Goal: Task Accomplishment & Management: Complete application form

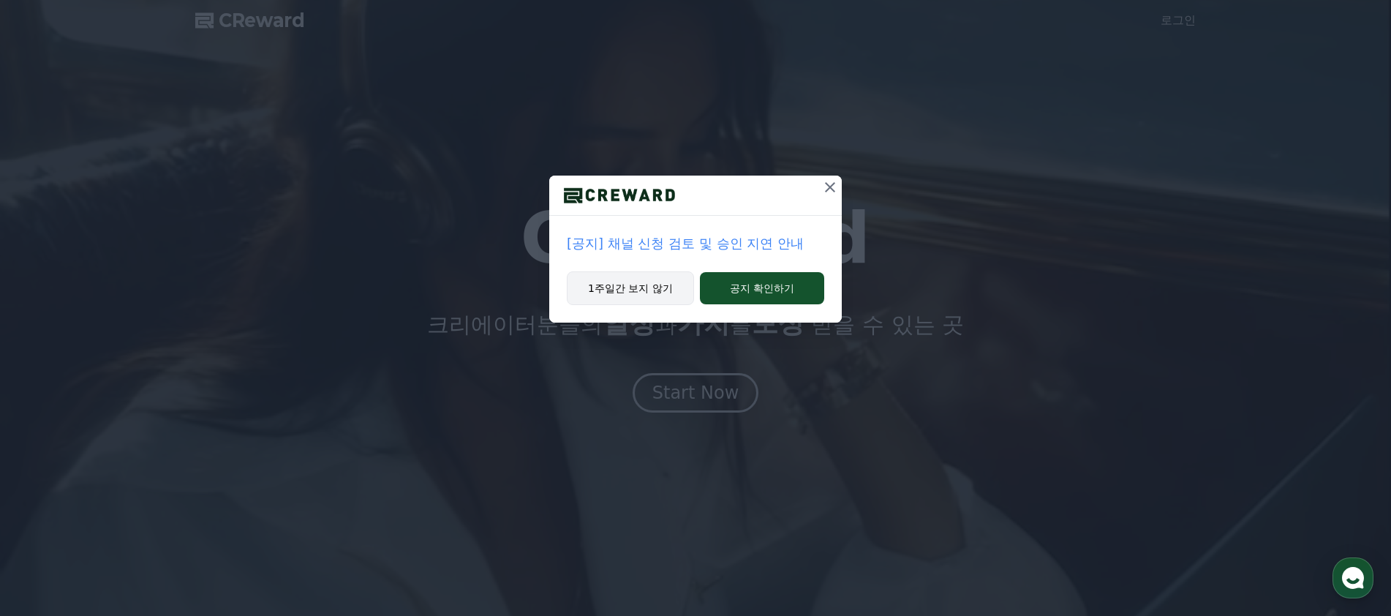
click at [653, 303] on button "1주일간 보지 않기" at bounding box center [630, 288] width 127 height 34
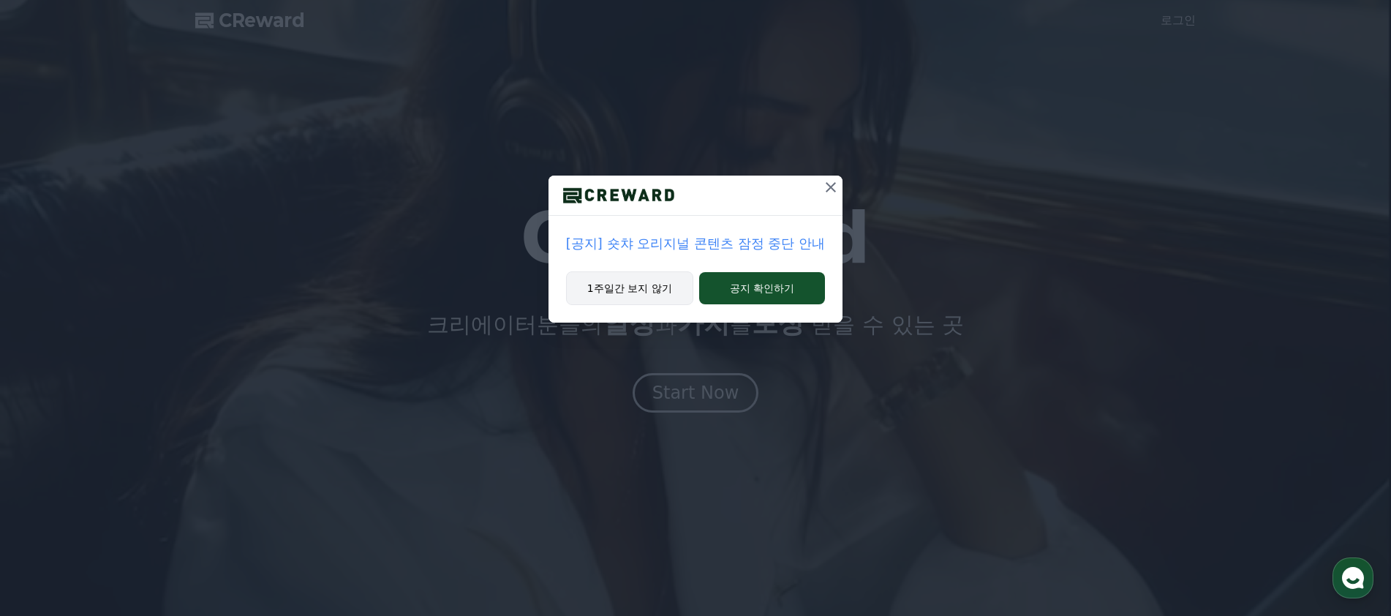
click at [652, 303] on button "1주일간 보지 않기" at bounding box center [629, 288] width 127 height 34
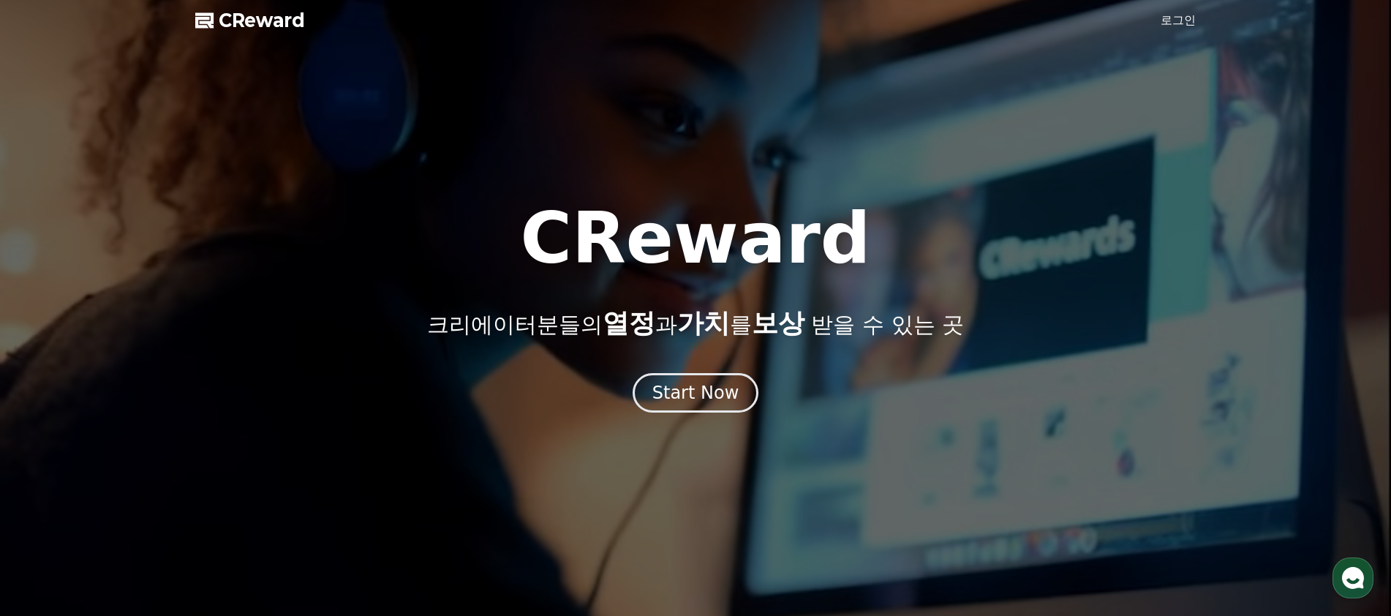
click at [1177, 20] on link "로그인" at bounding box center [1178, 21] width 35 height 18
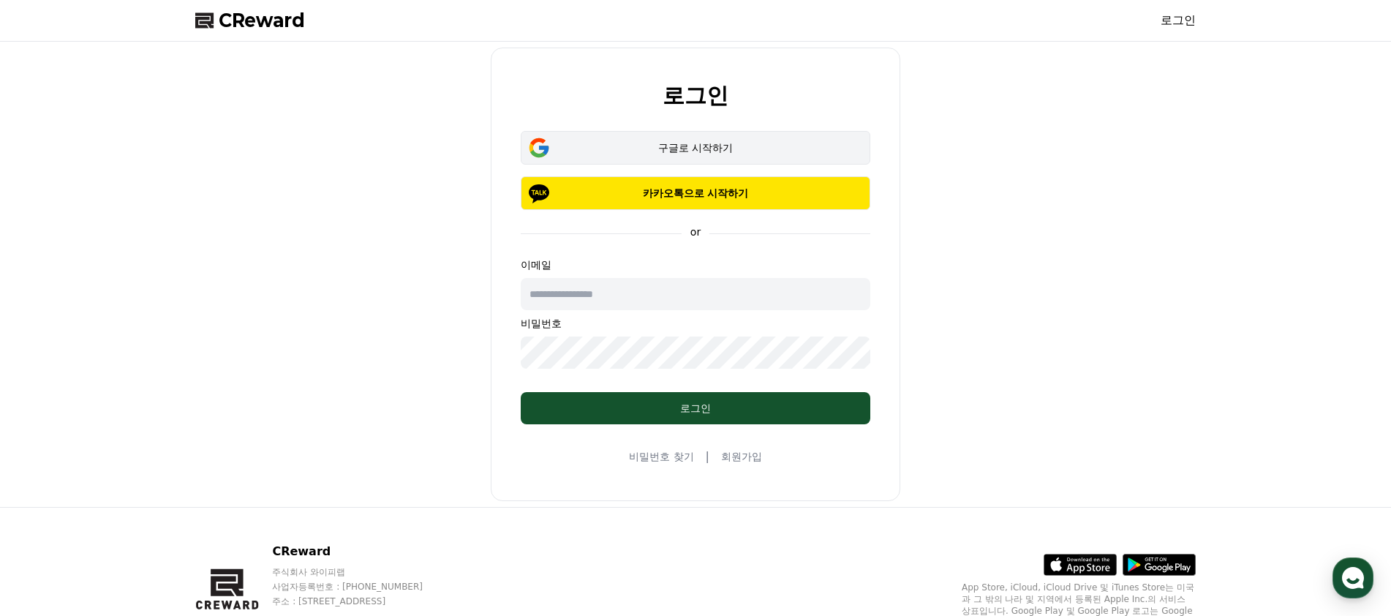
click at [725, 148] on div "구글로 시작하기" at bounding box center [695, 147] width 307 height 15
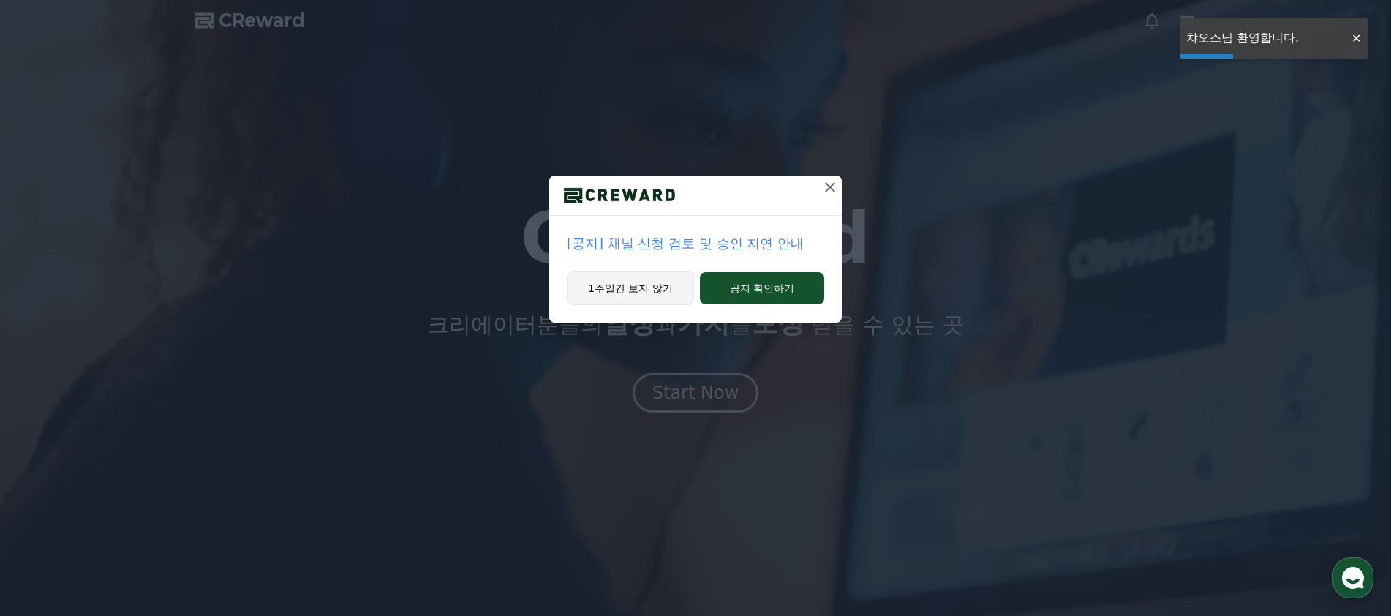
click at [635, 294] on button "1주일간 보지 않기" at bounding box center [630, 288] width 127 height 34
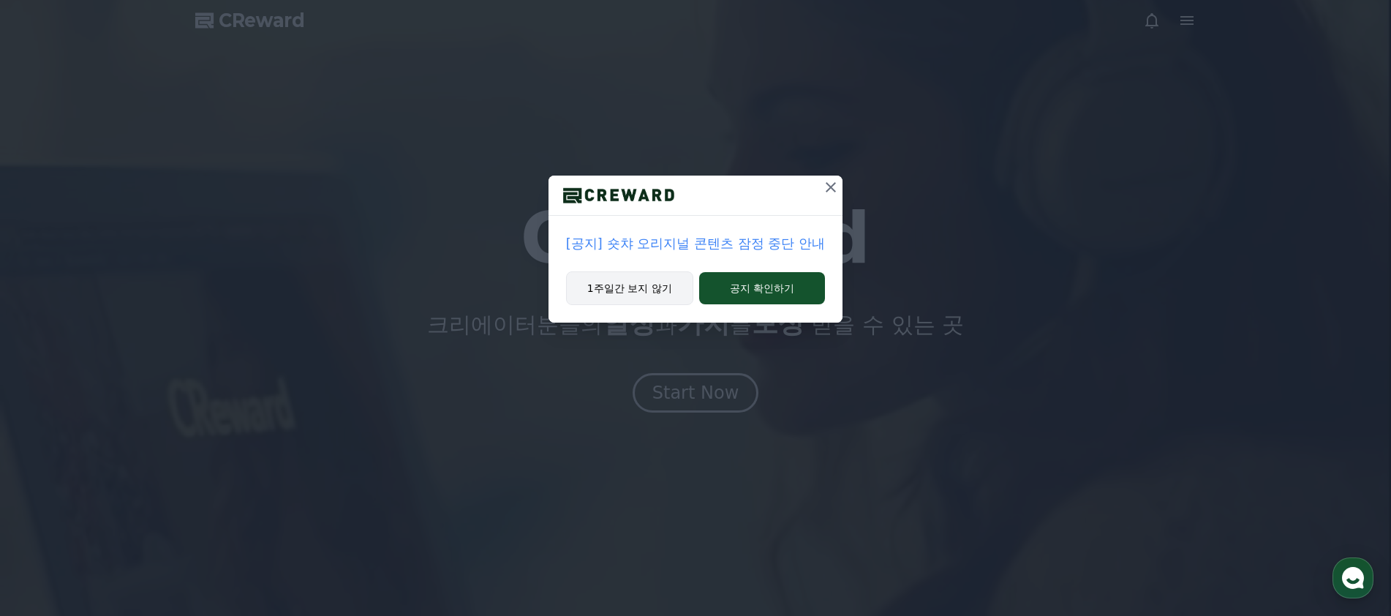
click at [640, 291] on button "1주일간 보지 않기" at bounding box center [629, 288] width 127 height 34
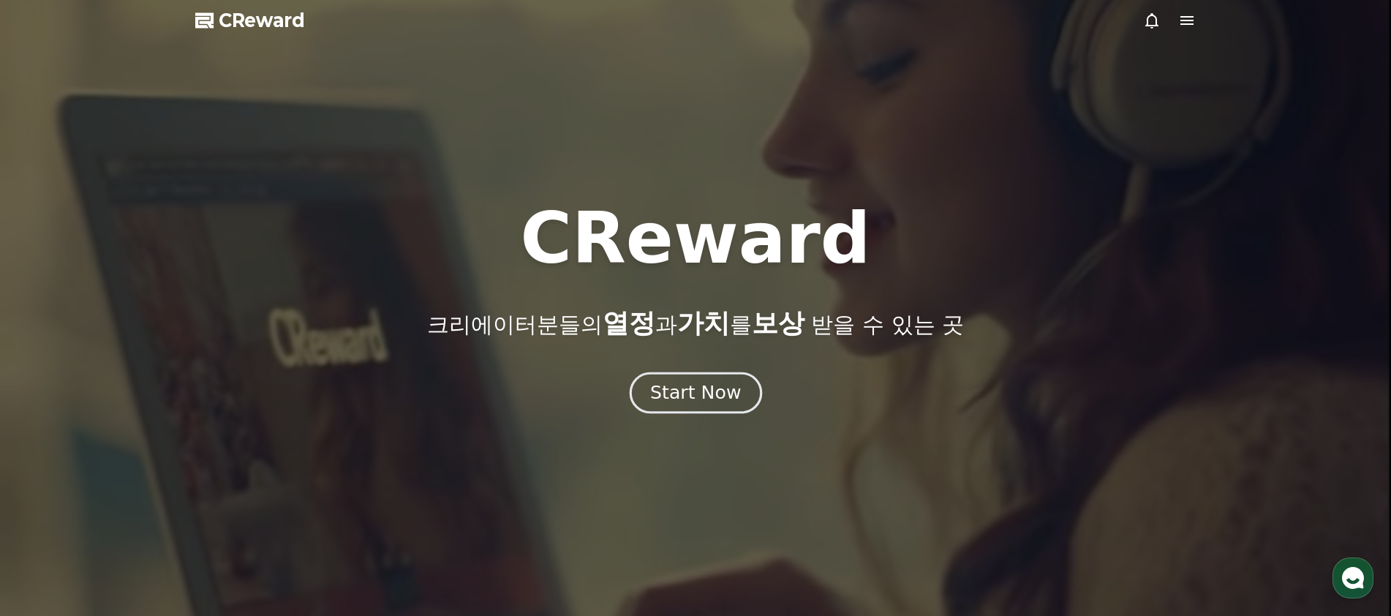
click at [674, 394] on div "Start Now" at bounding box center [695, 392] width 91 height 25
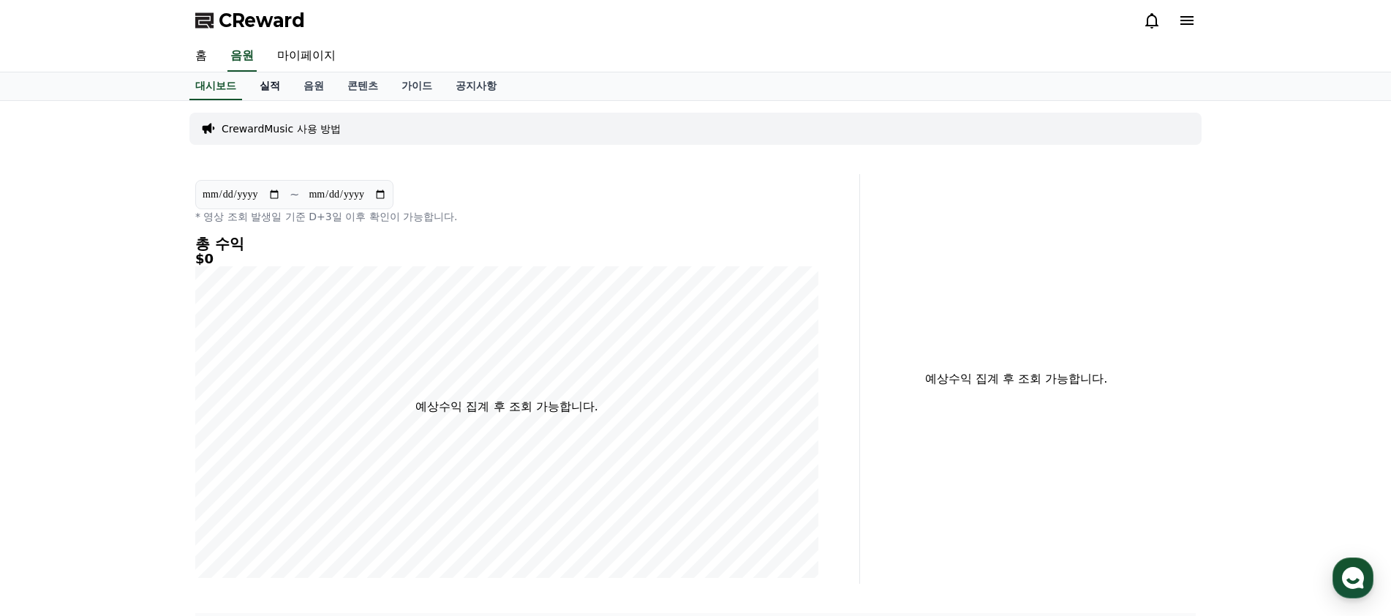
click at [264, 80] on link "실적" at bounding box center [270, 86] width 44 height 28
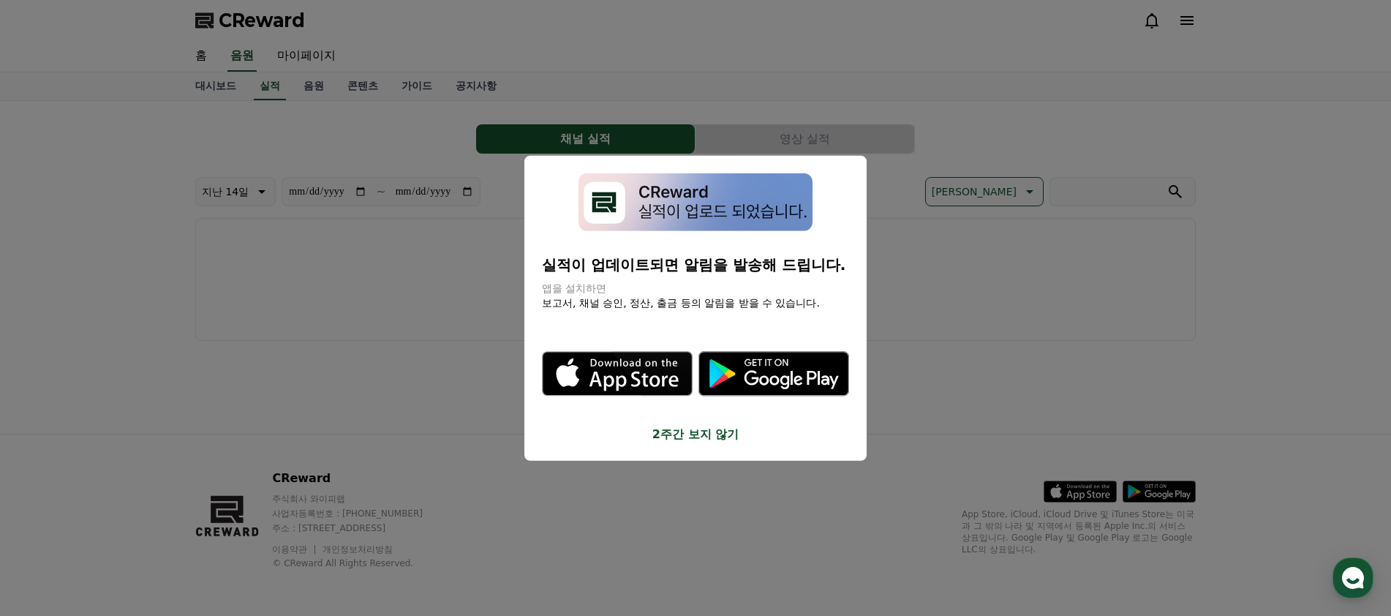
click at [707, 442] on button "2주간 보지 않기" at bounding box center [695, 434] width 307 height 18
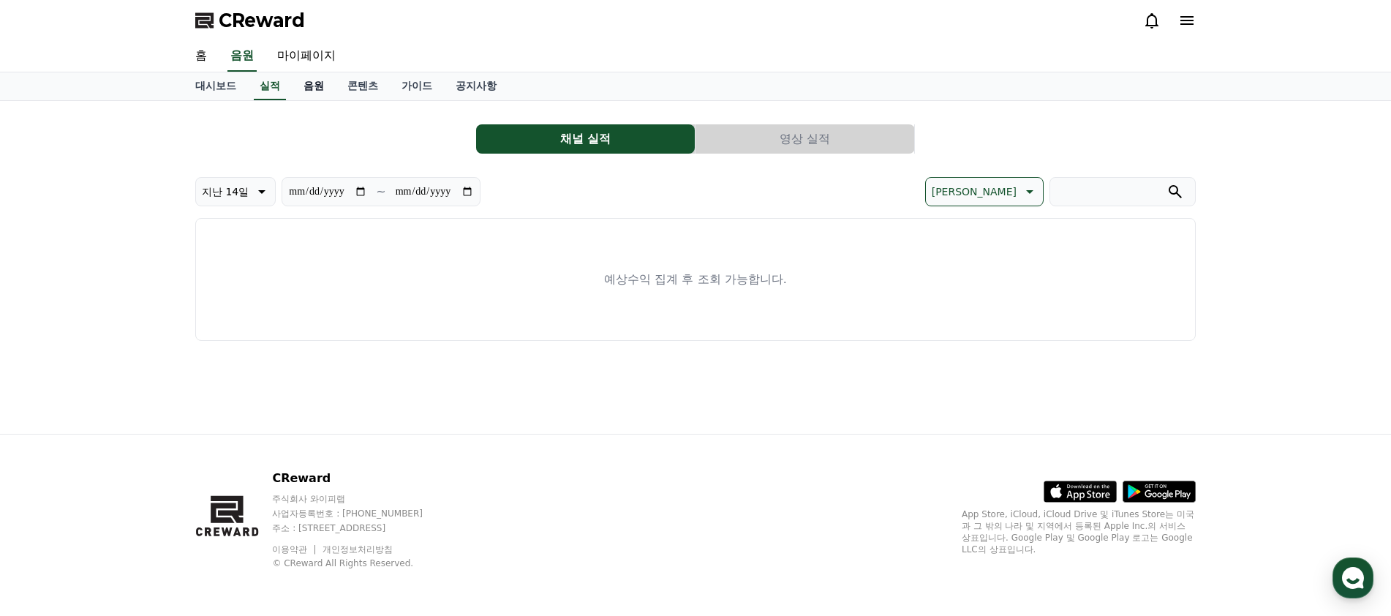
click at [296, 91] on link "음원" at bounding box center [314, 86] width 44 height 28
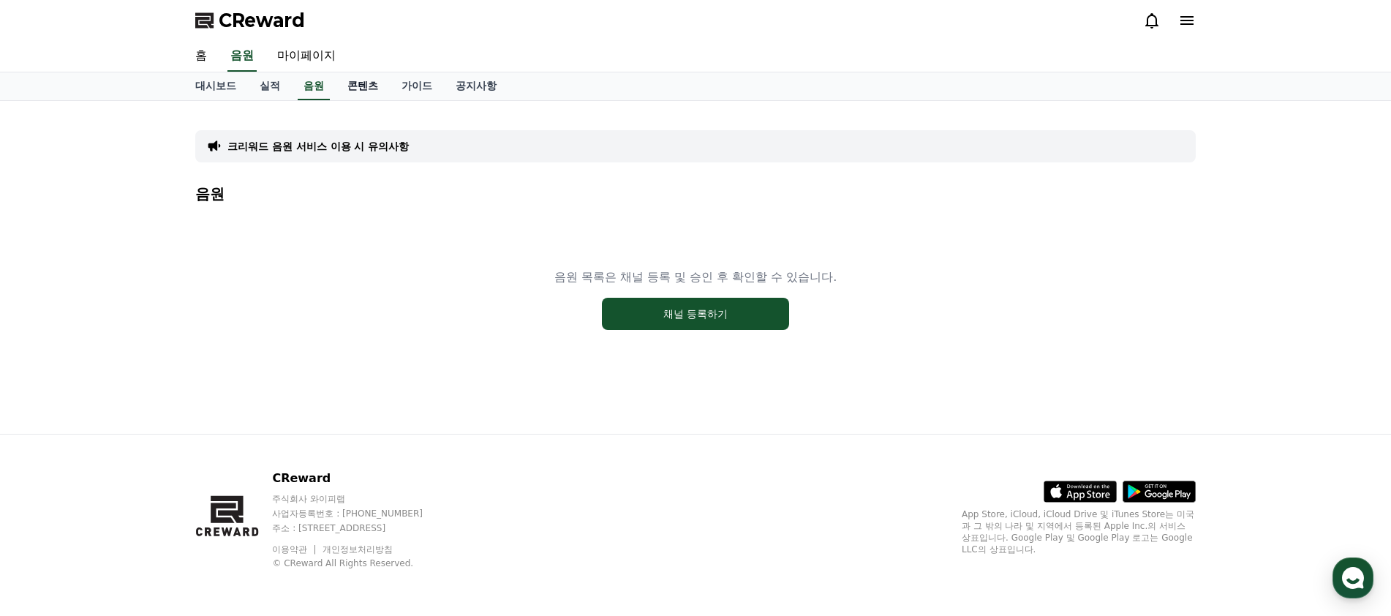
click at [358, 84] on link "콘텐츠" at bounding box center [363, 86] width 54 height 28
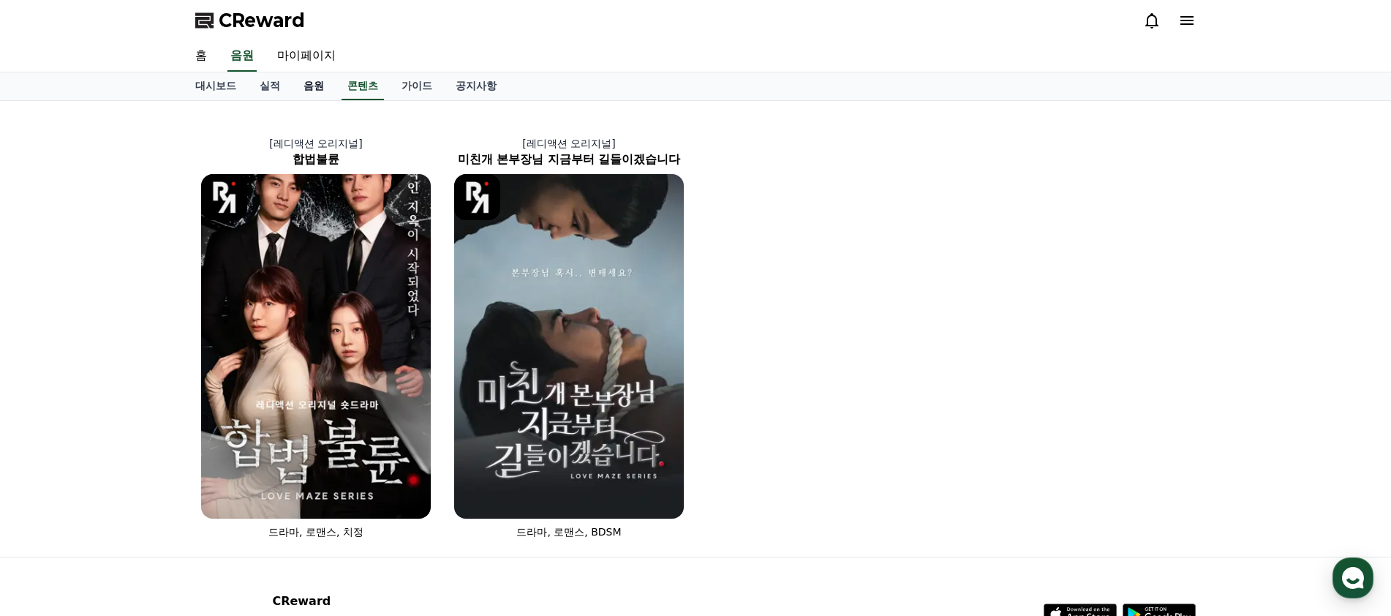
click at [331, 85] on link "음원" at bounding box center [314, 86] width 44 height 28
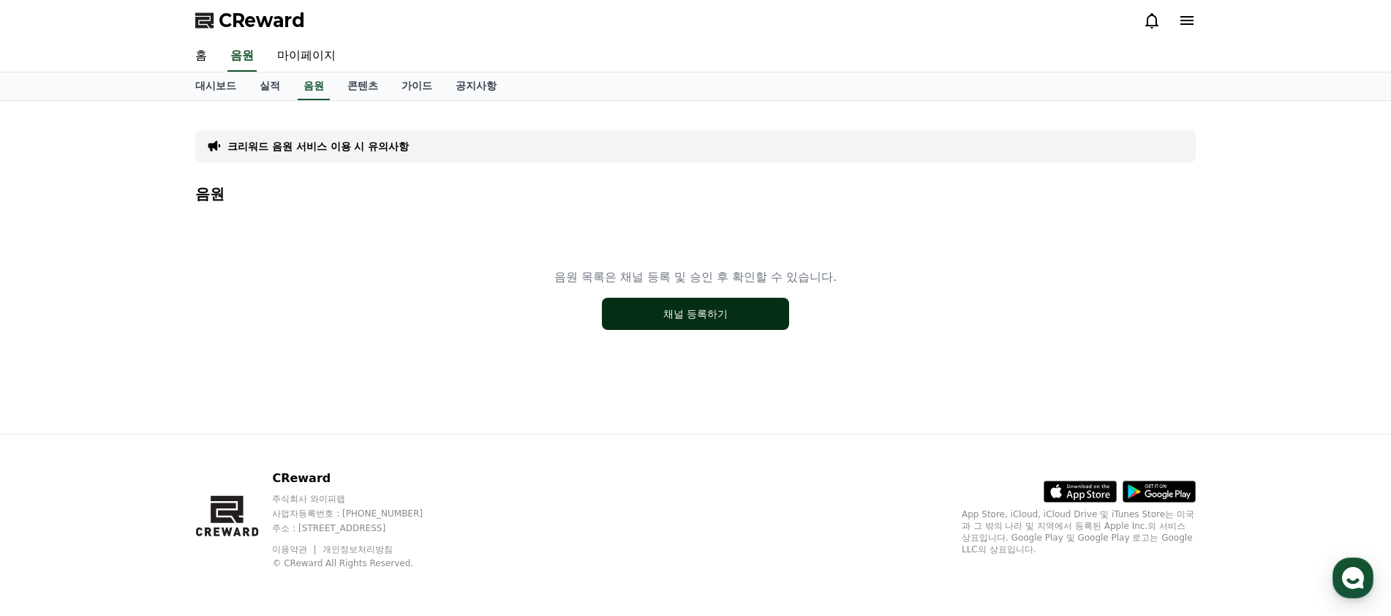
click at [665, 300] on button "채널 등록하기" at bounding box center [695, 314] width 187 height 32
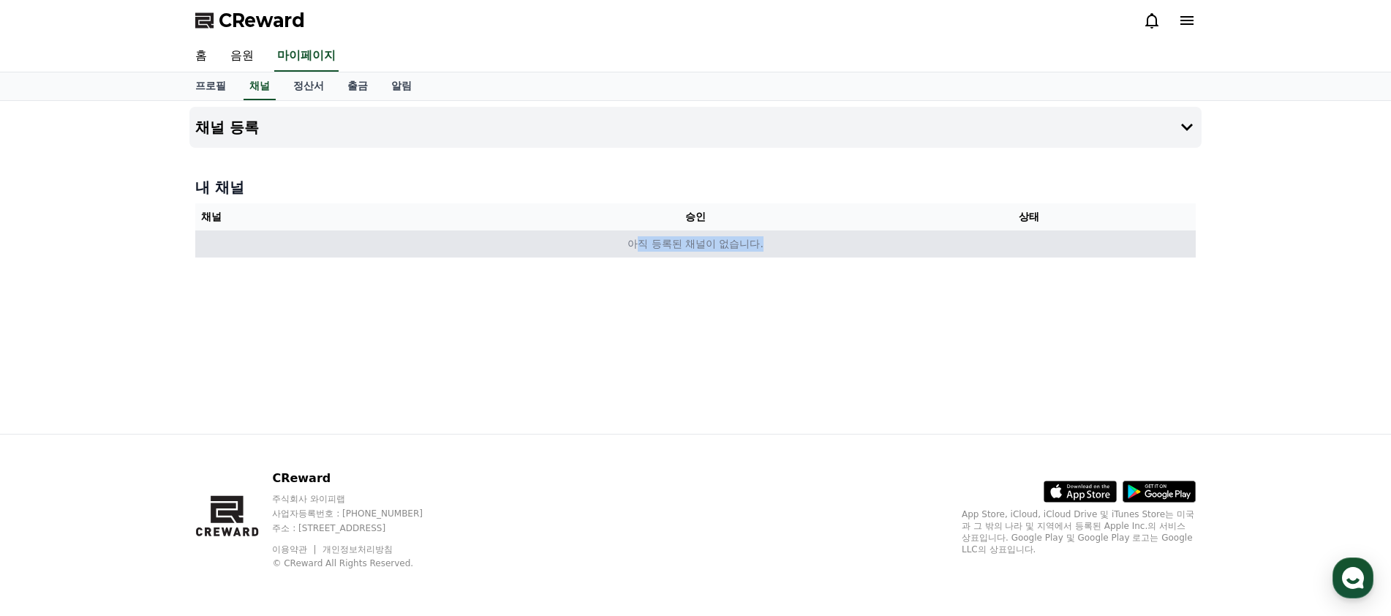
drag, startPoint x: 637, startPoint y: 247, endPoint x: 880, endPoint y: 250, distance: 243.5
click at [880, 250] on td "아직 등록된 채널이 없습니다." at bounding box center [695, 243] width 1000 height 27
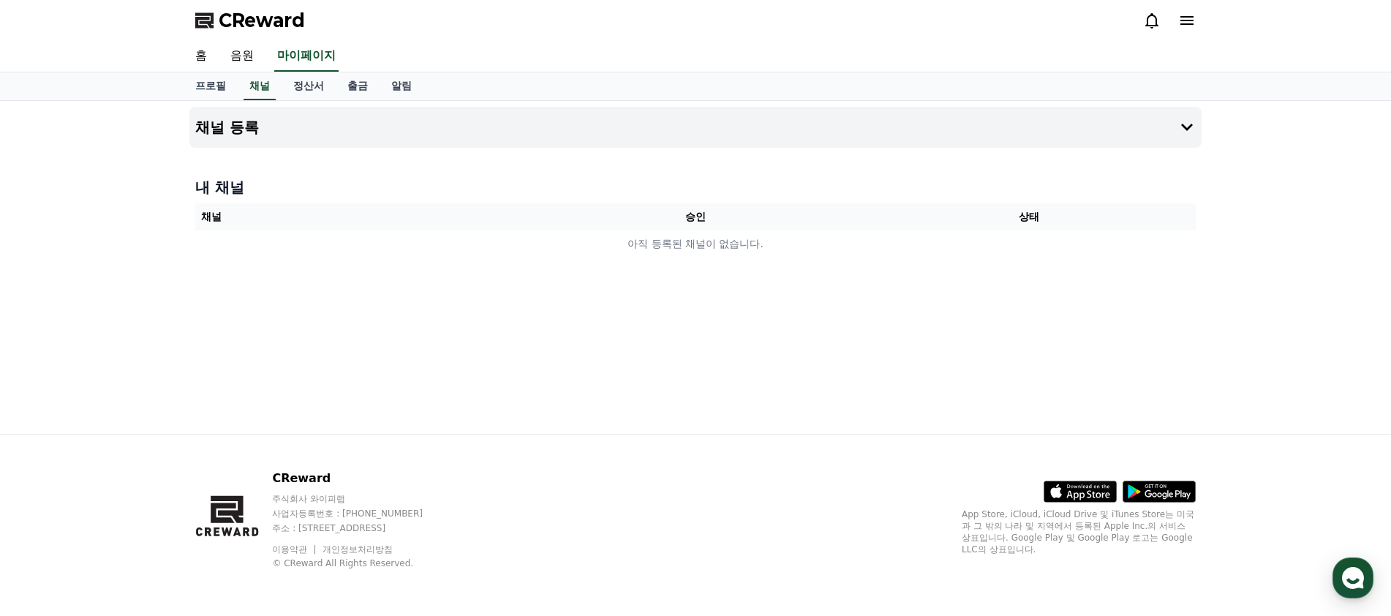
drag, startPoint x: 727, startPoint y: 303, endPoint x: 625, endPoint y: 289, distance: 103.4
click at [726, 303] on div "채널 등록 내 채널 채널 승인 상태 아직 등록된 채널이 없습니다." at bounding box center [696, 267] width 1024 height 333
drag, startPoint x: 374, startPoint y: 223, endPoint x: 974, endPoint y: 265, distance: 601.9
click at [974, 265] on div "채널 등록 내 채널 채널 승인 상태 아직 등록된 채널이 없습니다." at bounding box center [696, 267] width 1024 height 333
drag, startPoint x: 669, startPoint y: 287, endPoint x: 644, endPoint y: 286, distance: 24.9
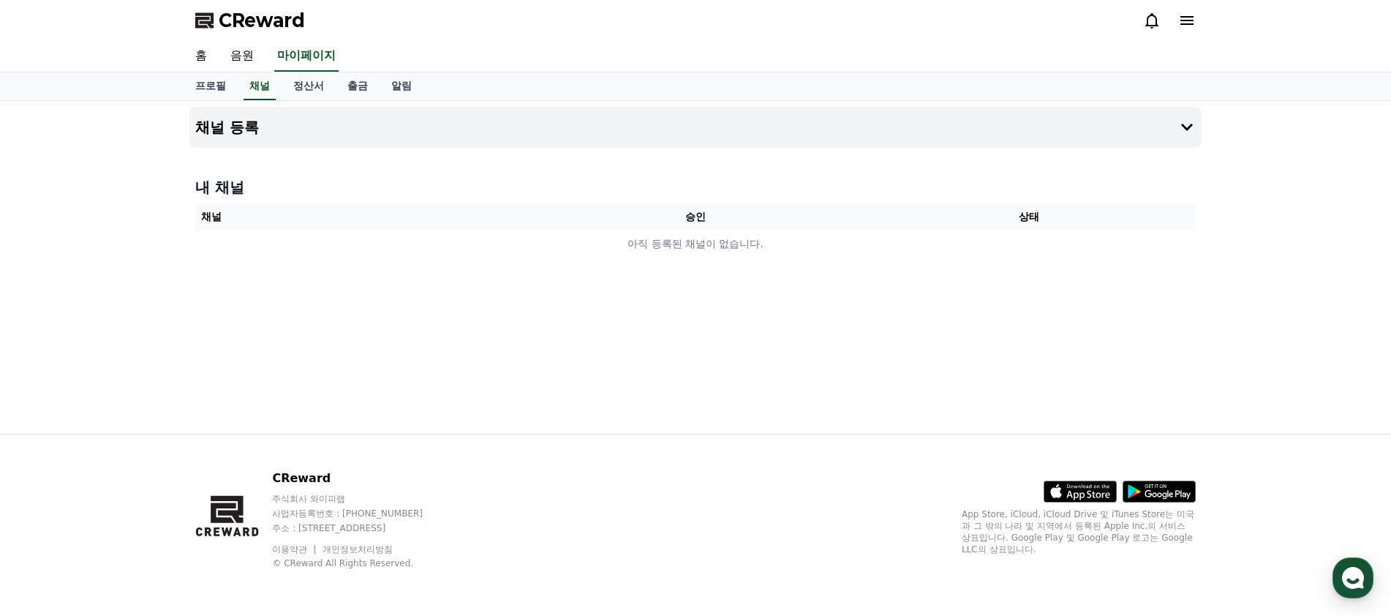
click at [668, 287] on div "채널 등록 내 채널 채널 승인 상태 아직 등록된 채널이 없습니다." at bounding box center [696, 267] width 1024 height 333
click at [232, 122] on h4 "채널 등록" at bounding box center [227, 127] width 64 height 16
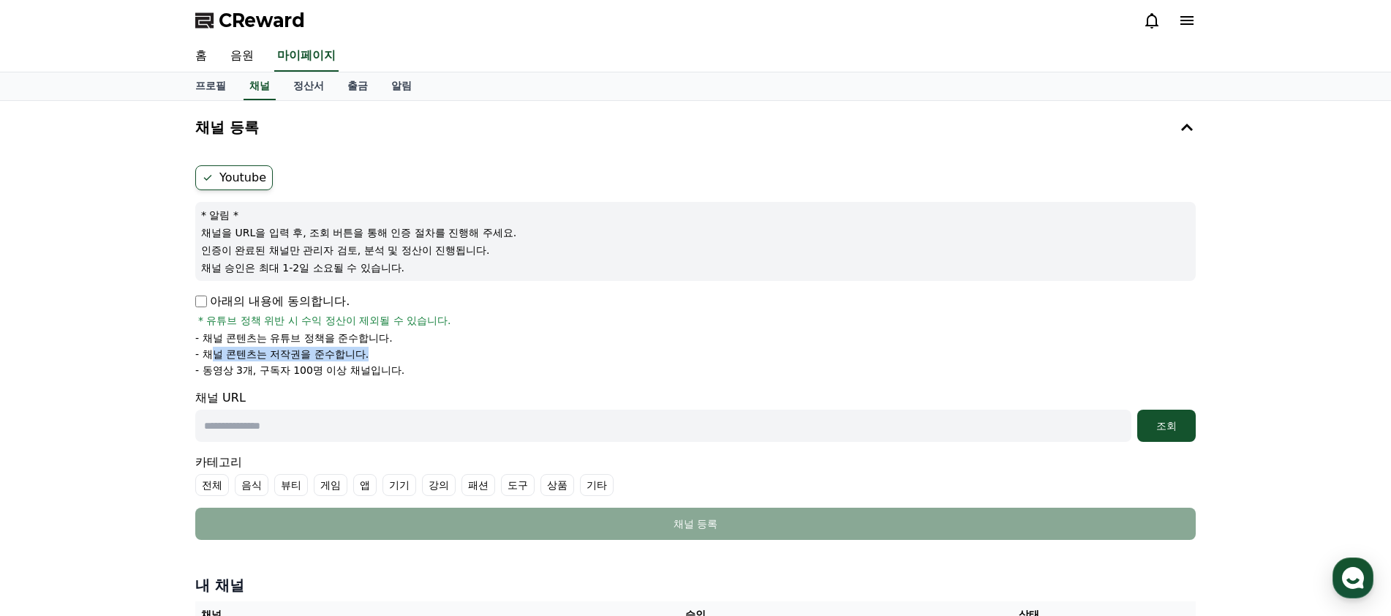
drag, startPoint x: 211, startPoint y: 347, endPoint x: 375, endPoint y: 355, distance: 164.0
click at [375, 355] on li "- 채널 콘텐츠는 저작권을 준수합니다." at bounding box center [695, 354] width 1000 height 15
click at [227, 369] on p "- 동영상 3개, 구독자 100명 이상 채널입니다." at bounding box center [299, 370] width 209 height 15
drag, startPoint x: 219, startPoint y: 385, endPoint x: 381, endPoint y: 387, distance: 161.6
click at [381, 387] on form "Youtube * 알림 * 채널을 URL을 입력 후, 조회 버튼을 통해 인증 절차를 진행해 주세요. 인증이 완료된 채널만 관리자 검토, 분석 …" at bounding box center [695, 352] width 1000 height 374
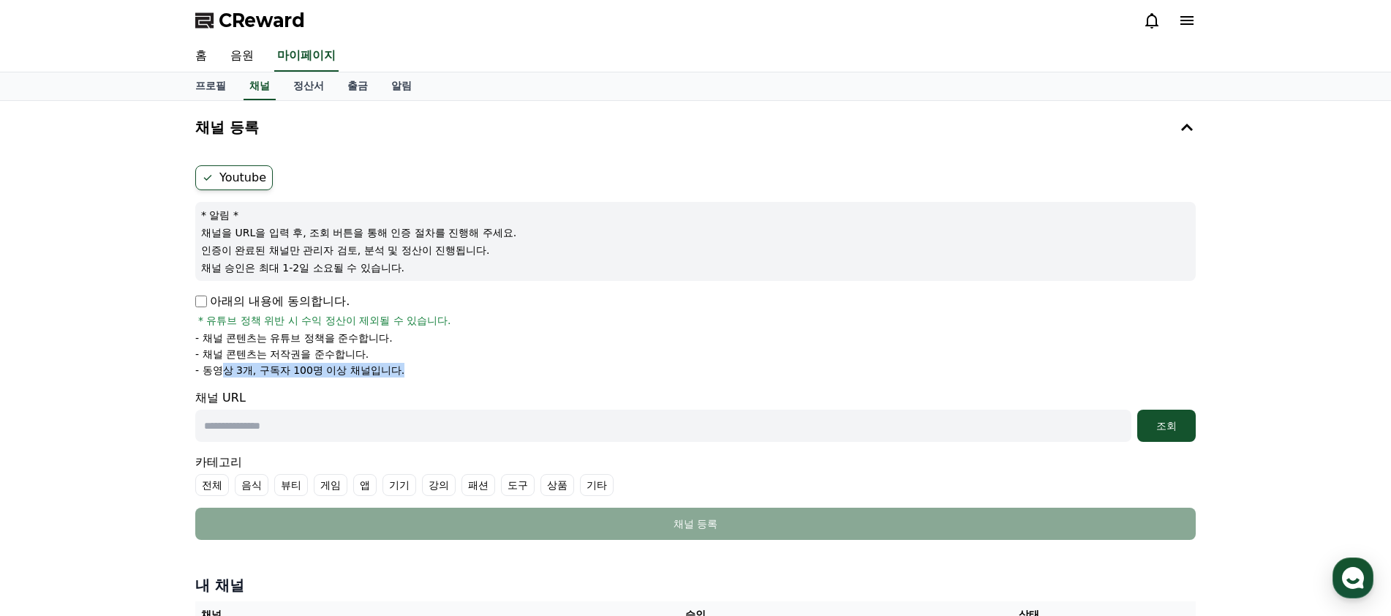
drag, startPoint x: 222, startPoint y: 363, endPoint x: 428, endPoint y: 374, distance: 205.7
click at [428, 374] on li "- 동영상 3개, 구독자 100명 이상 채널입니다." at bounding box center [695, 370] width 1000 height 15
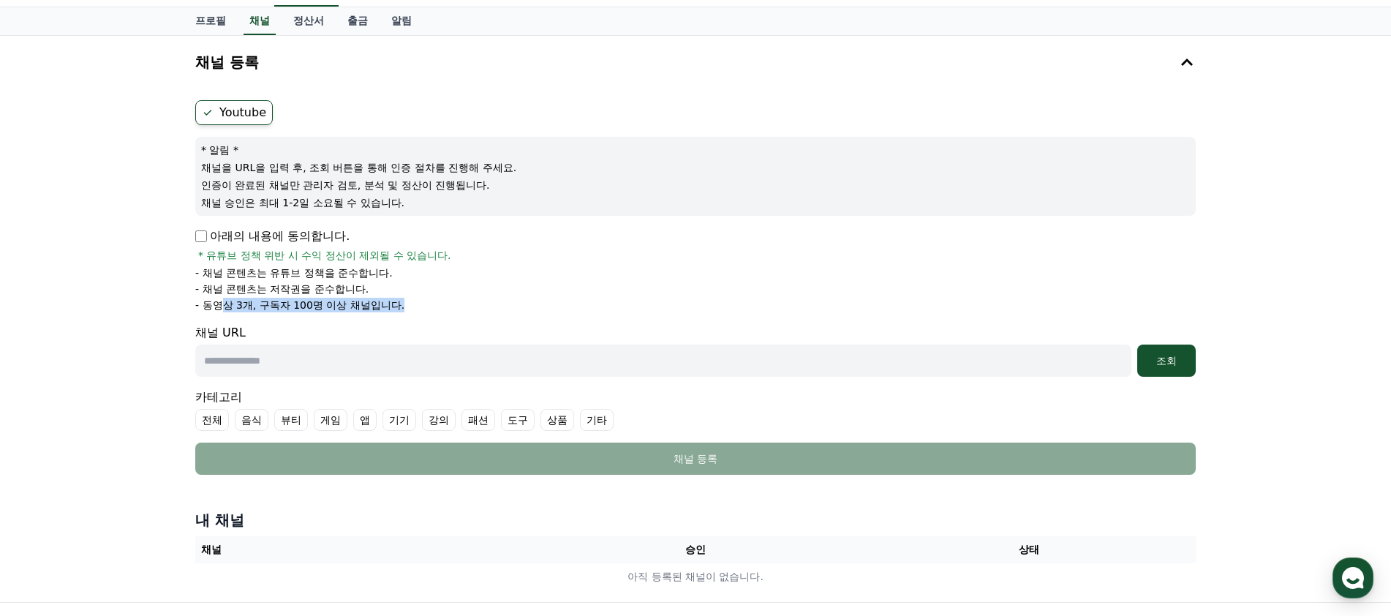
scroll to position [73, 0]
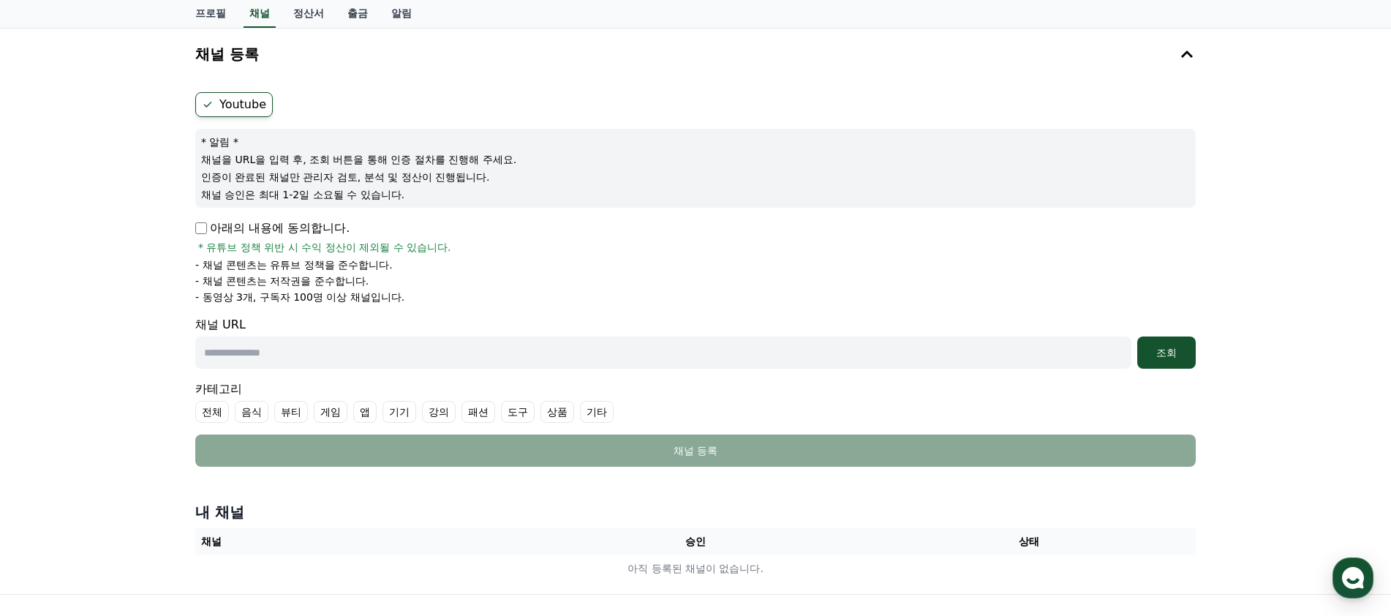
click at [679, 371] on form "Youtube * 알림 * 채널을 URL을 입력 후, 조회 버튼을 통해 인증 절차를 진행해 주세요. 인증이 완료된 채널만 관리자 검토, 분석 …" at bounding box center [695, 279] width 1000 height 374
click at [688, 354] on input "text" at bounding box center [663, 352] width 936 height 32
click at [389, 350] on input "text" at bounding box center [663, 352] width 936 height 32
paste input "**********"
type input "**********"
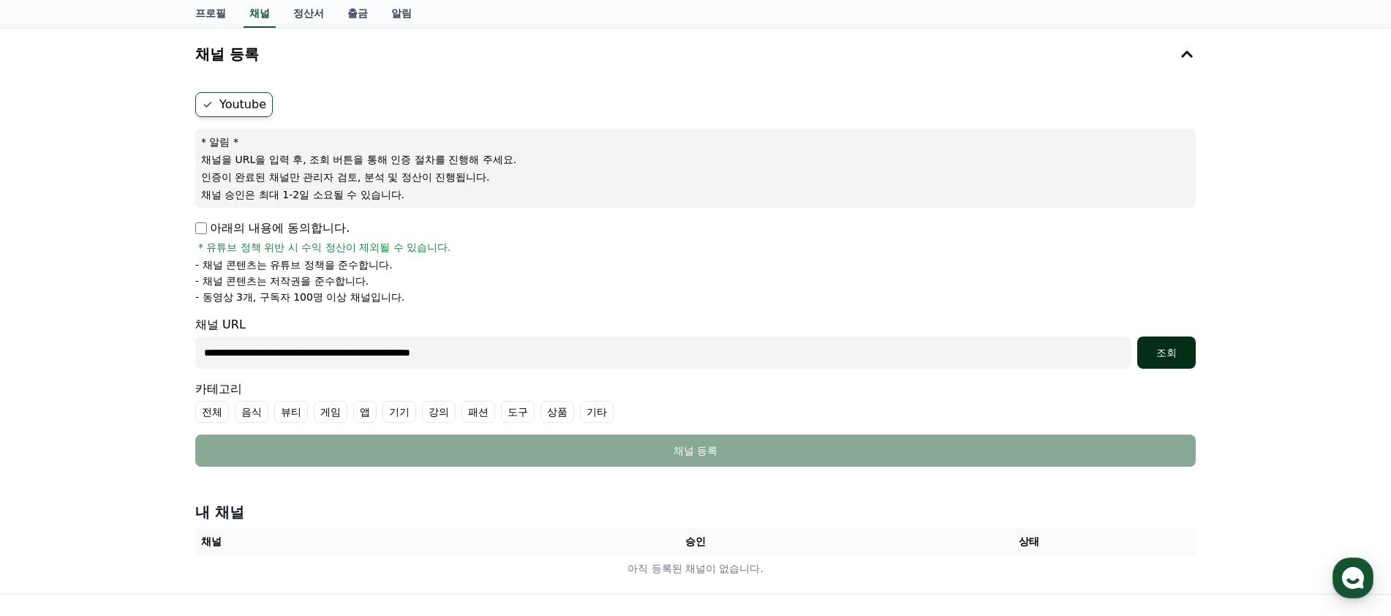
click at [1167, 357] on div "조회" at bounding box center [1166, 352] width 47 height 15
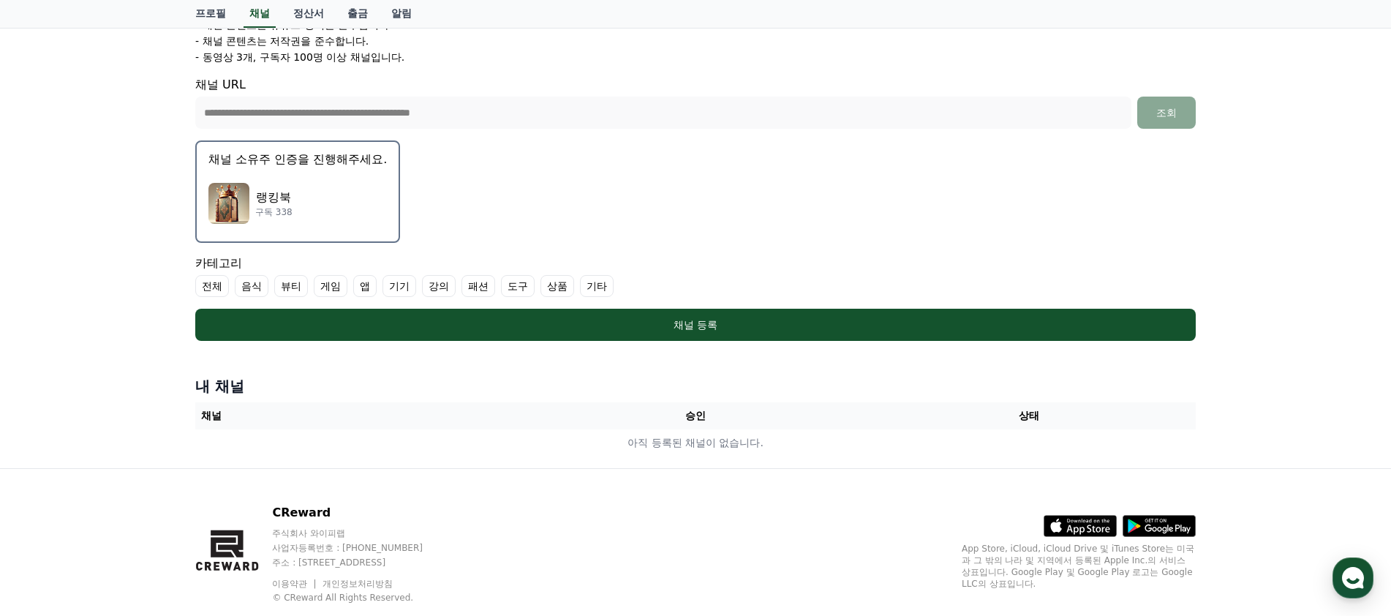
scroll to position [201, 0]
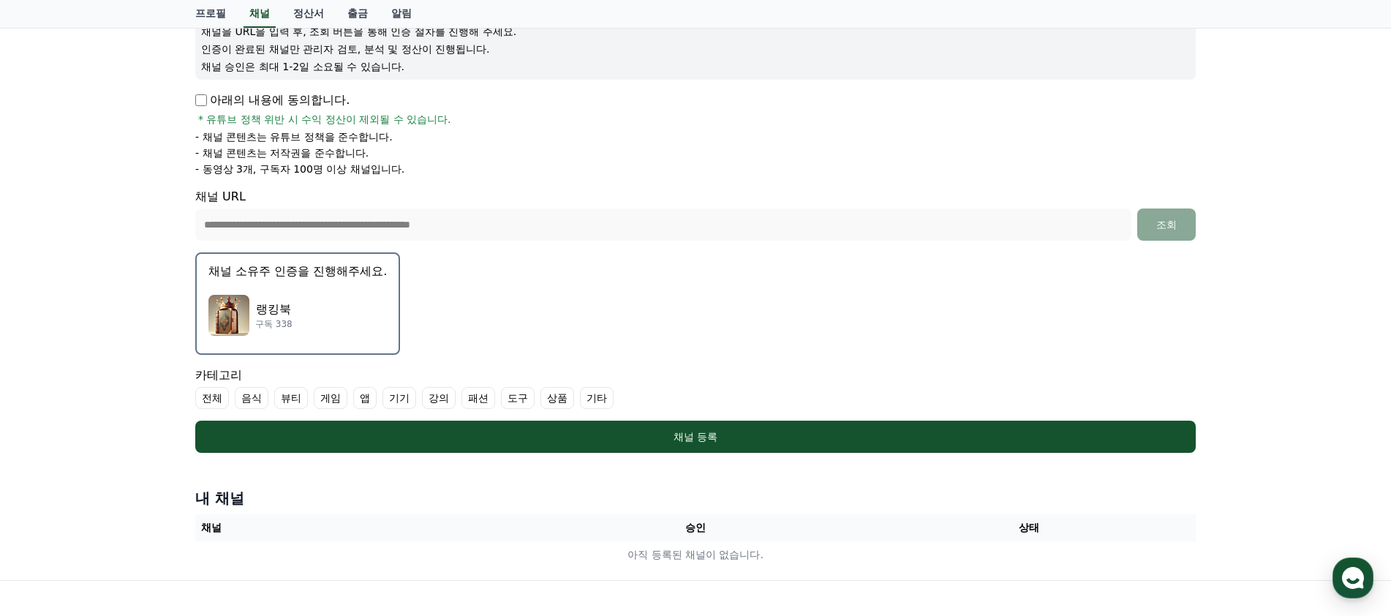
click at [288, 284] on button "채널 소유주 인증을 진행해주세요. 랭킹북 구독 338" at bounding box center [297, 303] width 205 height 102
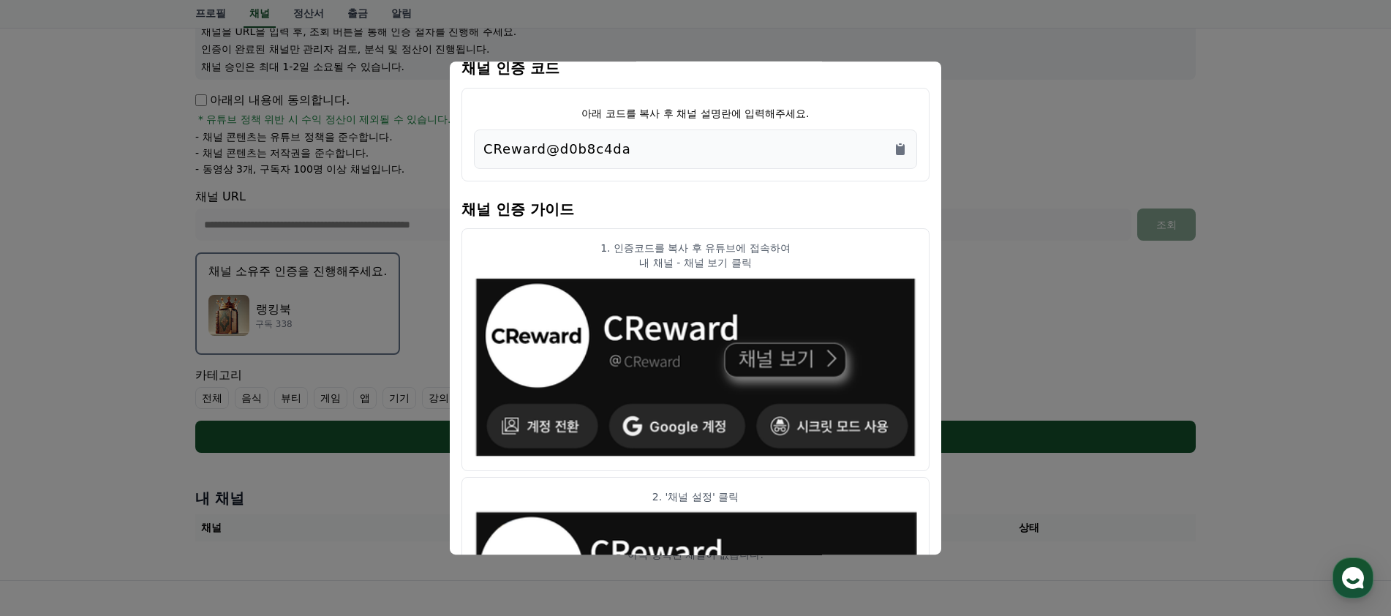
scroll to position [0, 0]
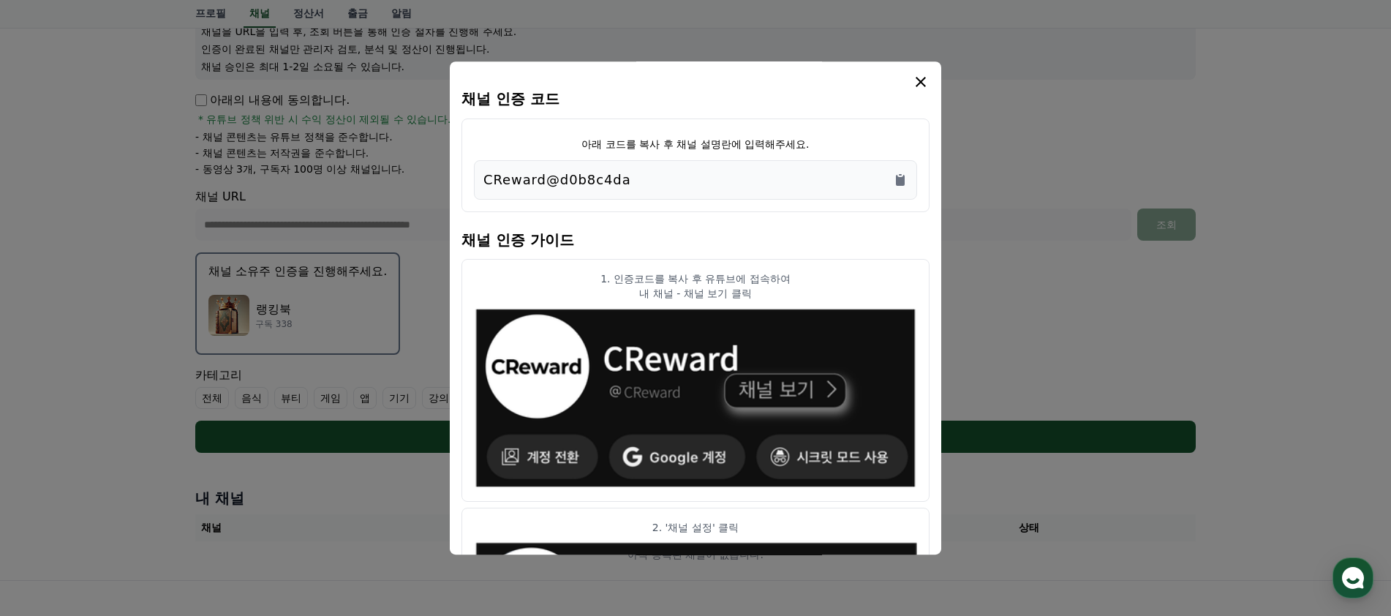
click at [889, 179] on div "CReward@d0b8c4da" at bounding box center [695, 180] width 424 height 20
click at [902, 181] on icon "Copy to clipboard" at bounding box center [900, 180] width 9 height 11
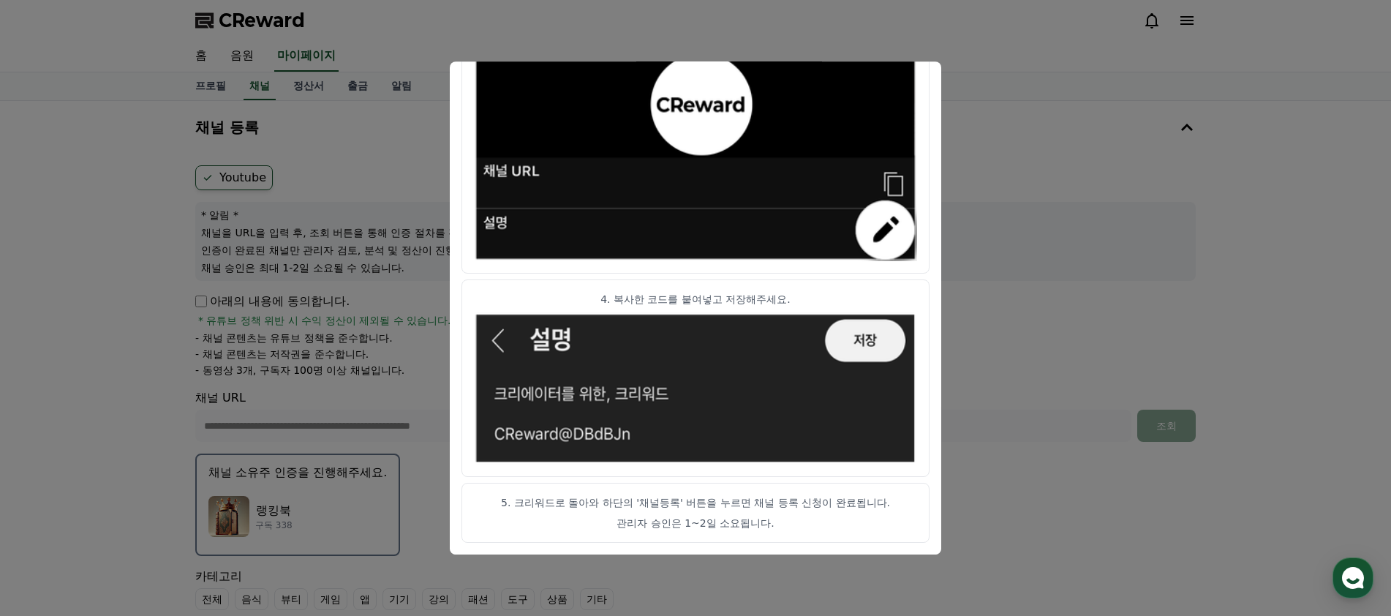
click at [788, 486] on article "5. 크리워드로 돌아와 하단의 '채널등록' 버튼을 누르면 채널 등록 신청이 완료됩니다. 관리자 승인은 1~2일 소요됩니다." at bounding box center [695, 513] width 468 height 60
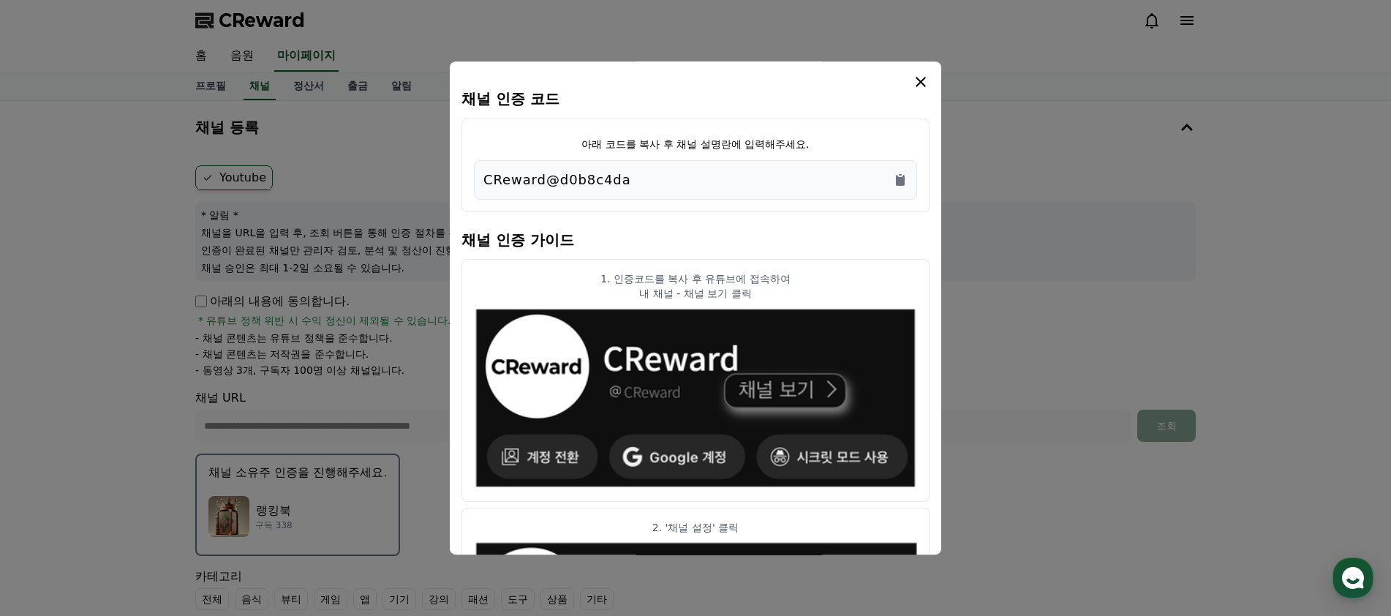
click at [919, 80] on icon "modal" at bounding box center [921, 82] width 10 height 10
